Goal: Task Accomplishment & Management: Complete application form

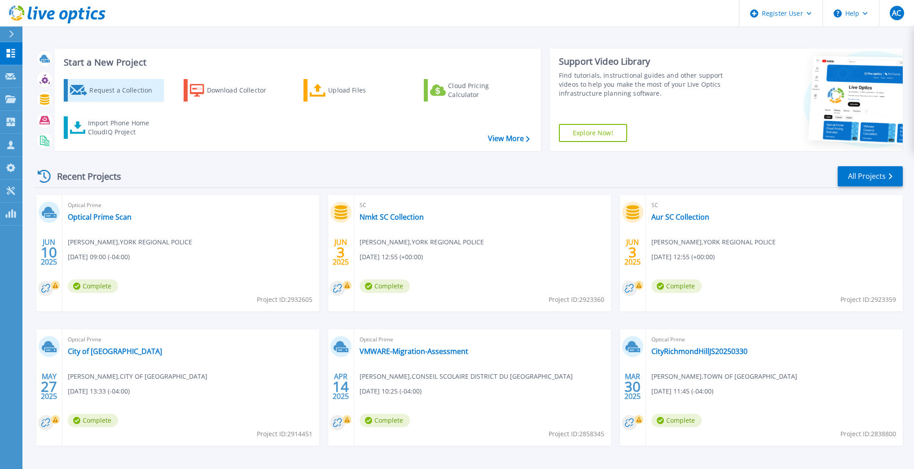
click at [117, 89] on div "Request a Collection" at bounding box center [125, 90] width 72 height 18
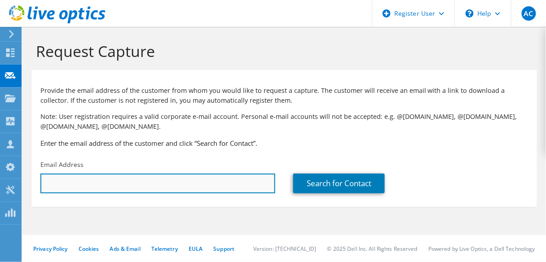
click at [68, 177] on input "text" at bounding box center [157, 184] width 235 height 20
paste input "[EMAIL_ADDRESS][PERSON_NAME][DOMAIN_NAME]"
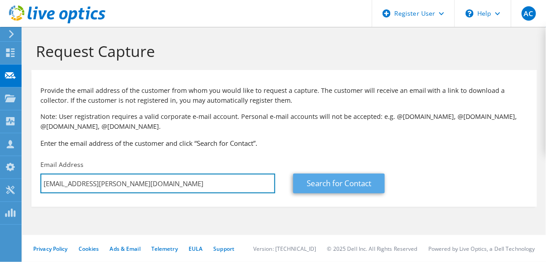
type input "[EMAIL_ADDRESS][PERSON_NAME][DOMAIN_NAME]"
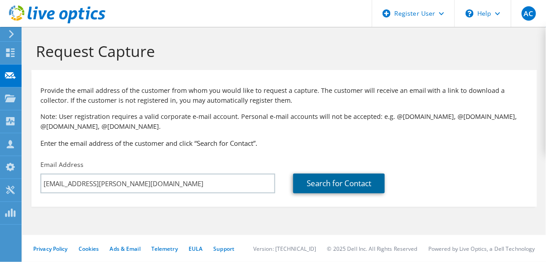
click at [328, 180] on link "Search for Contact" at bounding box center [339, 184] width 92 height 20
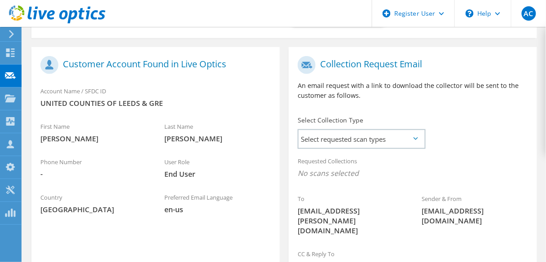
scroll to position [180, 0]
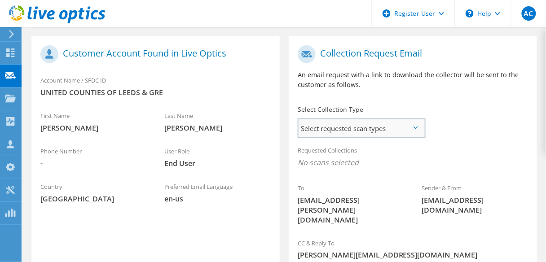
click at [342, 127] on span "Select requested scan types" at bounding box center [361, 128] width 126 height 18
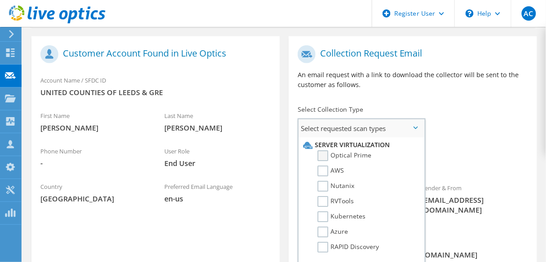
click at [323, 157] on label "Optical Prime" at bounding box center [344, 155] width 54 height 11
click at [0, 0] on input "Optical Prime" at bounding box center [0, 0] width 0 height 0
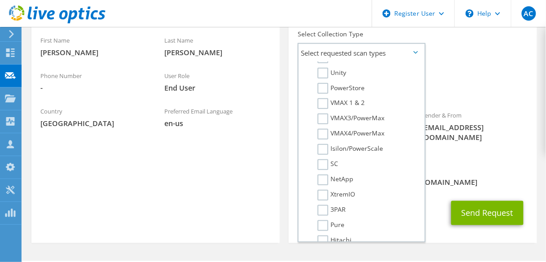
scroll to position [262, 0]
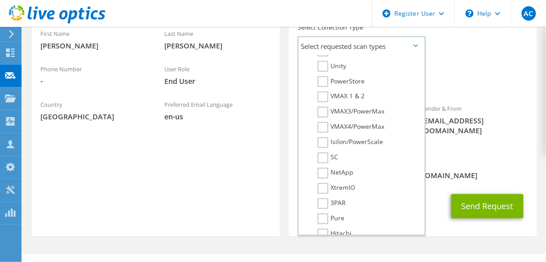
click at [476, 154] on div "CC & Reply To [PERSON_NAME][EMAIL_ADDRESS][DOMAIN_NAME]" at bounding box center [413, 169] width 248 height 31
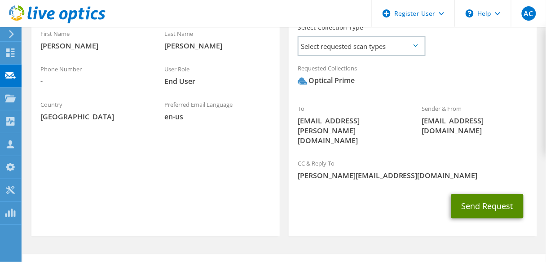
click at [486, 194] on button "Send Request" at bounding box center [487, 206] width 72 height 24
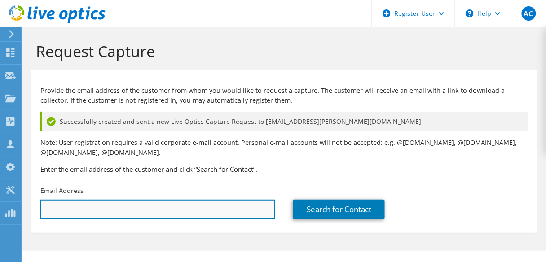
click at [140, 207] on input "text" at bounding box center [157, 210] width 235 height 20
paste input "jerden.martin@uclg.on.ca"
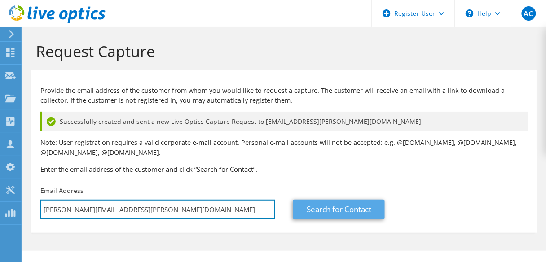
type input "jerden.martin@uclg.on.ca"
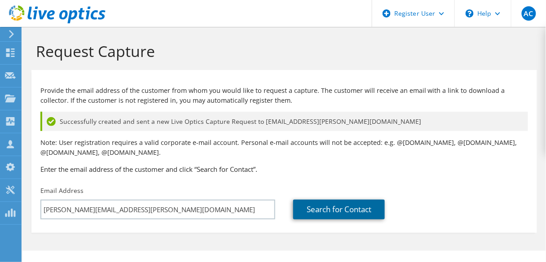
click at [330, 212] on link "Search for Contact" at bounding box center [339, 210] width 92 height 20
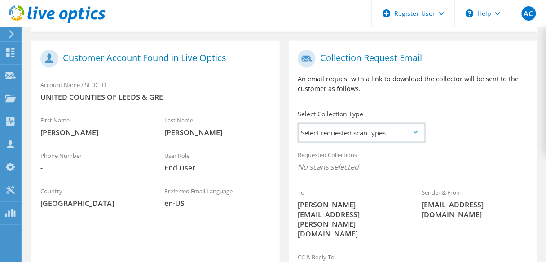
scroll to position [215, 0]
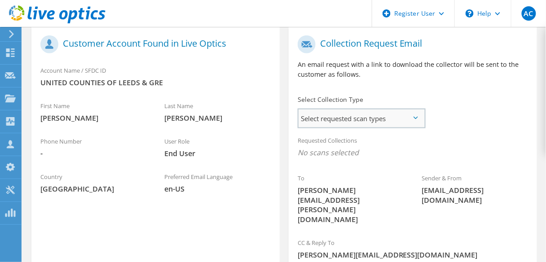
click at [356, 116] on span "Select requested scan types" at bounding box center [361, 119] width 126 height 18
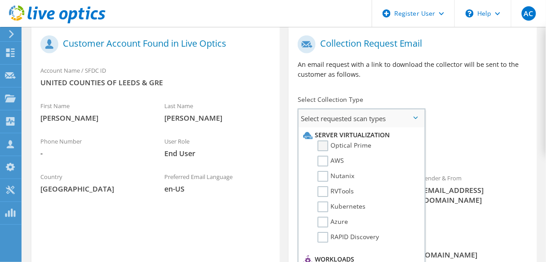
click at [321, 143] on label "Optical Prime" at bounding box center [344, 145] width 54 height 11
click at [0, 0] on input "Optical Prime" at bounding box center [0, 0] width 0 height 0
